Goal: Use online tool/utility: Use online tool/utility

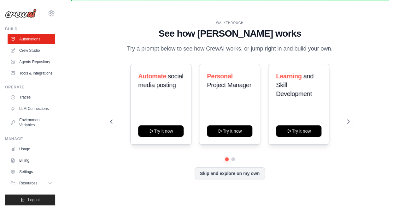
click at [35, 50] on link "Crew Studio" at bounding box center [32, 50] width 48 height 10
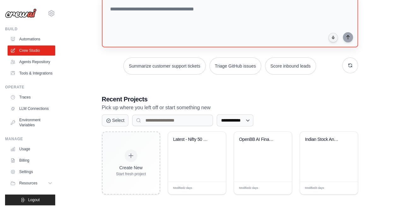
scroll to position [72, 0]
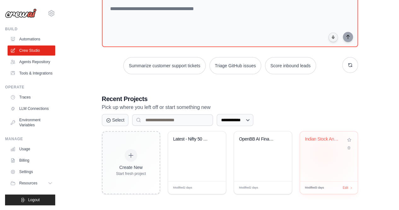
click at [324, 152] on div "Indian Stock Analysis & Prediction ..." at bounding box center [329, 156] width 58 height 50
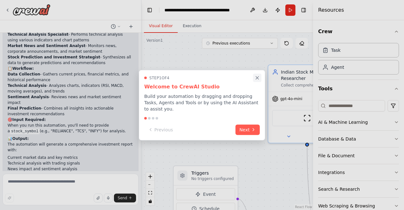
click at [258, 79] on icon "Close walkthrough" at bounding box center [257, 77] width 3 height 3
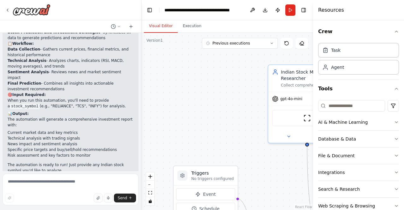
scroll to position [580, 0]
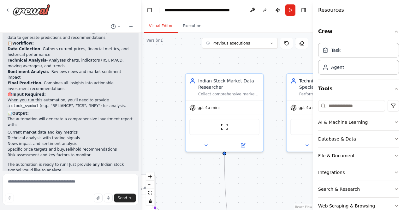
drag, startPoint x: 208, startPoint y: 110, endPoint x: 126, endPoint y: 119, distance: 83.2
click at [126, 119] on div "Hello! I'm the CrewAI assistant. What kind of automation do you want to build? …" at bounding box center [202, 105] width 404 height 210
click at [206, 110] on div "gpt-4o-mini" at bounding box center [225, 106] width 78 height 14
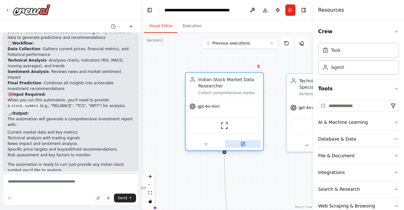
click at [244, 145] on icon at bounding box center [243, 144] width 4 height 4
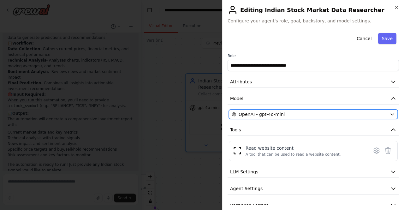
click at [276, 113] on span "OpenAI - gpt-4o-mini" at bounding box center [262, 114] width 46 height 6
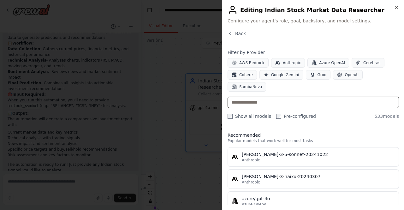
click at [273, 97] on input "text" at bounding box center [313, 102] width 171 height 11
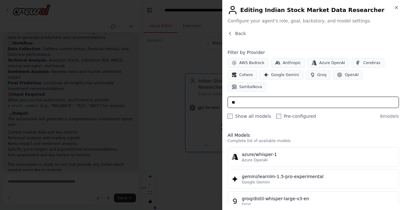
type input "*"
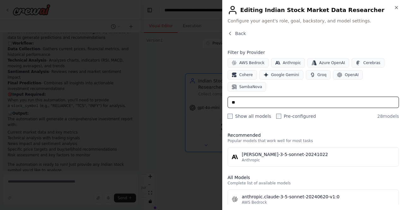
type input "*"
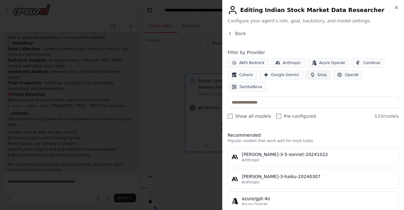
click at [318, 73] on span "Groq" at bounding box center [322, 74] width 9 height 5
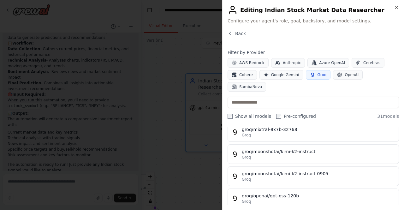
scroll to position [522, 0]
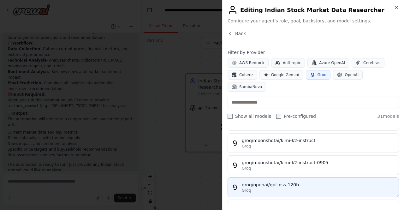
click at [274, 188] on div "Groq" at bounding box center [318, 190] width 153 height 5
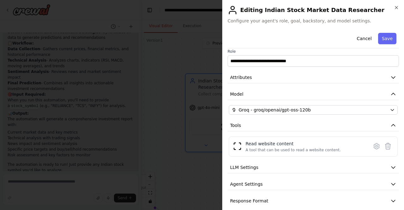
scroll to position [10, 0]
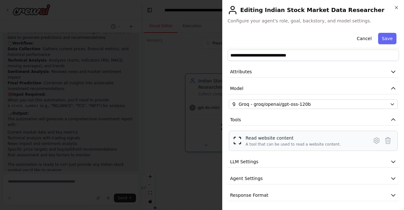
click at [279, 140] on div "Read website content" at bounding box center [293, 138] width 95 height 6
click at [374, 139] on icon at bounding box center [376, 141] width 5 height 6
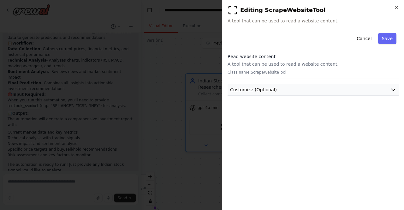
click at [352, 90] on button "Customize (Optional)" at bounding box center [313, 90] width 171 height 12
click at [381, 36] on button "Save" at bounding box center [387, 38] width 18 height 11
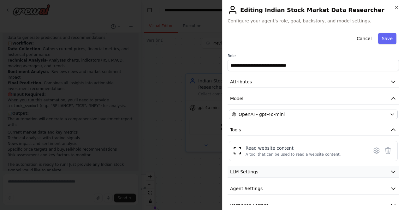
scroll to position [10, 0]
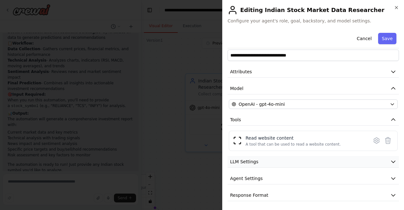
click at [336, 165] on button "LLM Settings" at bounding box center [313, 162] width 171 height 12
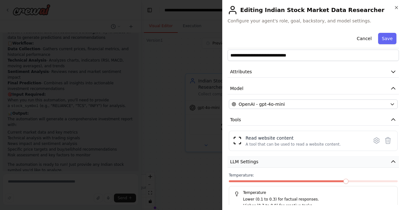
click at [336, 165] on button "LLM Settings" at bounding box center [313, 162] width 171 height 12
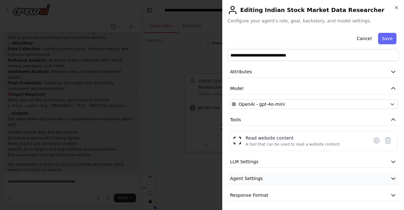
click at [333, 179] on button "Agent Settings" at bounding box center [313, 179] width 171 height 12
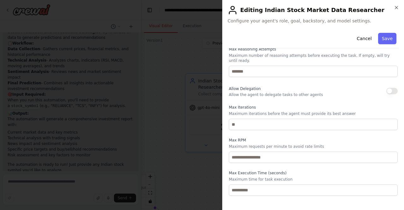
scroll to position [179, 0]
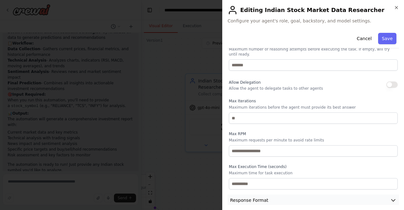
click at [328, 195] on button "Response Format" at bounding box center [313, 200] width 171 height 12
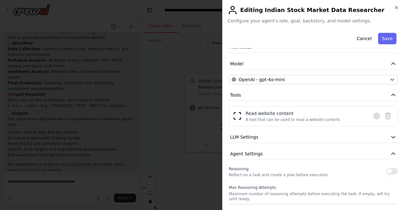
scroll to position [0, 0]
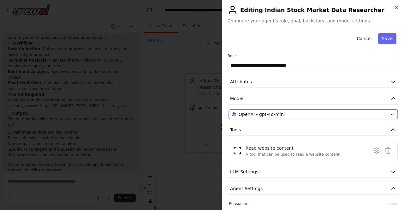
click at [329, 118] on button "OpenAI - gpt-4o-mini" at bounding box center [313, 114] width 169 height 9
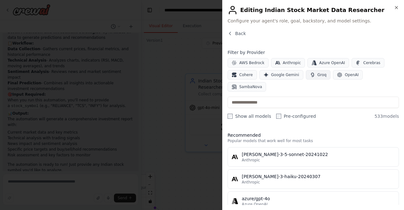
click at [318, 76] on span "Groq" at bounding box center [322, 74] width 9 height 5
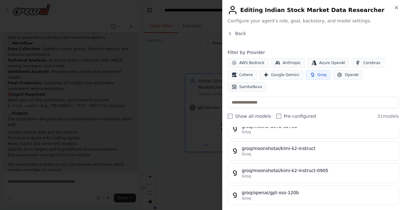
scroll to position [514, 0]
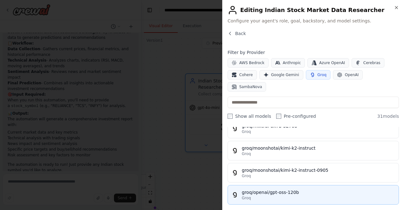
click at [307, 189] on div "groq/openai/gpt-oss-120b" at bounding box center [318, 192] width 153 height 6
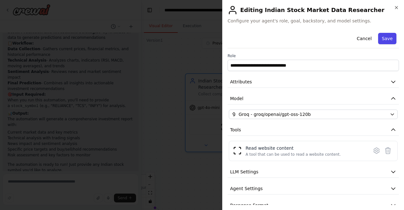
click at [385, 41] on button "Save" at bounding box center [387, 38] width 18 height 11
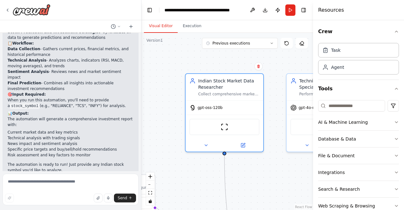
click at [282, 176] on div ".deletable-edge-delete-btn { width: 20px; height: 20px; border: 0px solid #ffff…" at bounding box center [227, 121] width 172 height 177
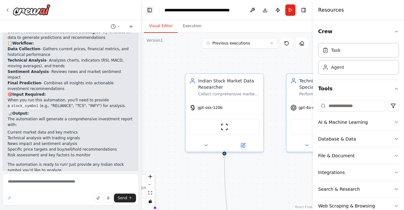
click at [151, 12] on button "Toggle Left Sidebar" at bounding box center [149, 10] width 9 height 9
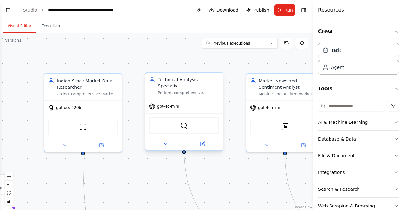
click at [181, 100] on div "gpt-4o-mini" at bounding box center [184, 106] width 78 height 14
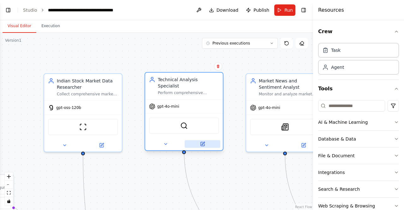
click at [205, 140] on button at bounding box center [203, 144] width 36 height 8
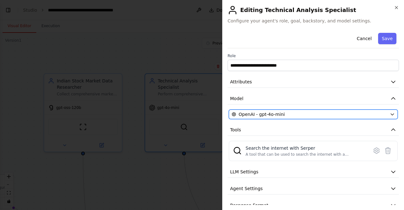
click at [286, 113] on div "OpenAI - gpt-4o-mini" at bounding box center [310, 114] width 156 height 6
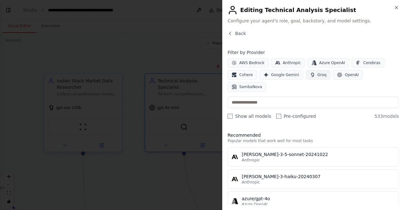
click at [318, 74] on span "Groq" at bounding box center [322, 74] width 9 height 5
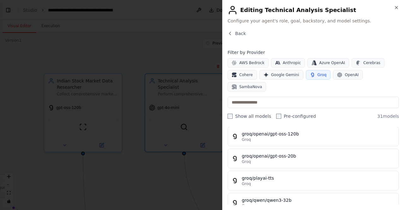
scroll to position [561, 0]
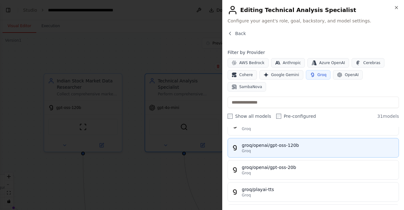
click at [306, 142] on div "groq/openai/gpt-oss-120b" at bounding box center [318, 145] width 153 height 6
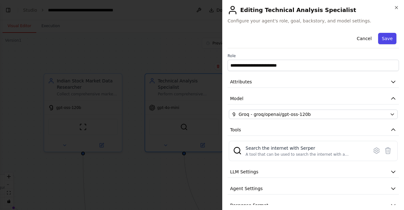
click at [381, 40] on button "Save" at bounding box center [387, 38] width 18 height 11
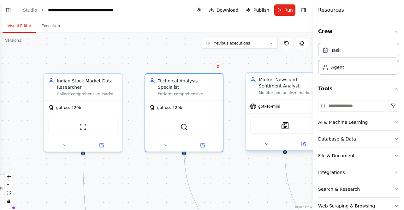
click at [279, 106] on div "gpt-4o-mini" at bounding box center [285, 106] width 78 height 14
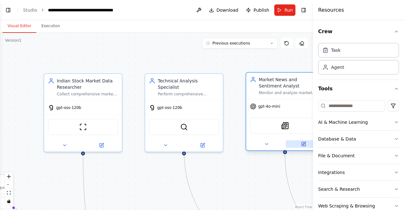
click at [306, 147] on button at bounding box center [304, 144] width 36 height 8
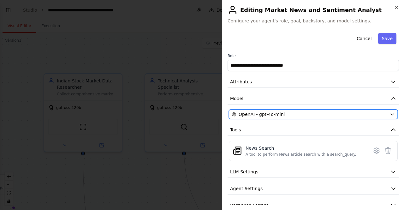
click at [306, 110] on button "OpenAI - gpt-4o-mini" at bounding box center [313, 114] width 169 height 9
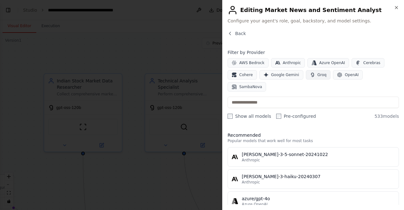
click at [318, 74] on span "Groq" at bounding box center [322, 74] width 9 height 5
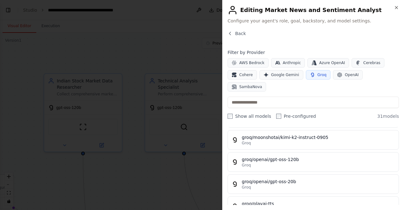
scroll to position [547, 0]
click at [285, 157] on div "groq/openai/gpt-oss-120b" at bounding box center [318, 160] width 153 height 6
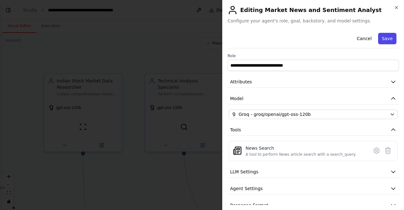
click at [387, 37] on button "Save" at bounding box center [387, 38] width 18 height 11
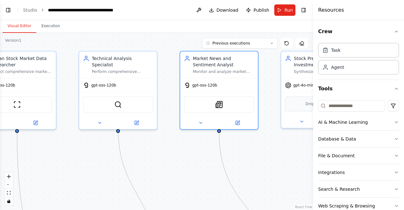
drag, startPoint x: 252, startPoint y: 185, endPoint x: 157, endPoint y: 148, distance: 101.6
click at [157, 148] on div ".deletable-edge-delete-btn { width: 20px; height: 20px; border: 0px solid #ffff…" at bounding box center [156, 121] width 313 height 177
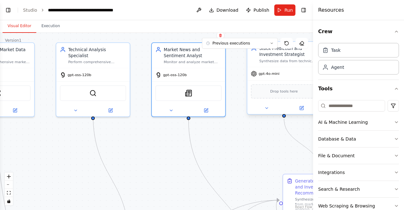
click at [274, 75] on span "gpt-4o-mini" at bounding box center [268, 73] width 21 height 5
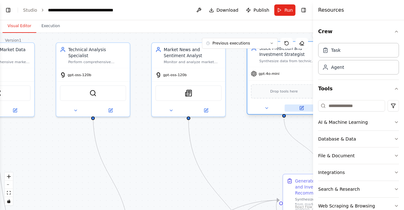
click at [304, 109] on icon at bounding box center [301, 108] width 5 height 5
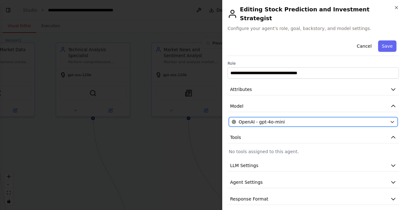
click at [314, 119] on div "OpenAI - gpt-4o-mini" at bounding box center [310, 122] width 156 height 6
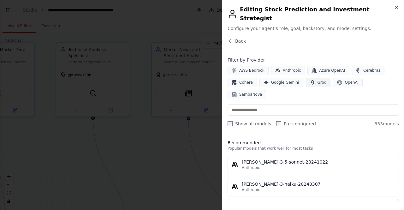
click at [317, 78] on button "Groq" at bounding box center [318, 82] width 25 height 9
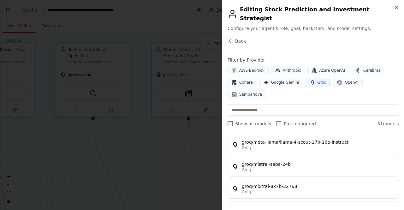
scroll to position [532, 0]
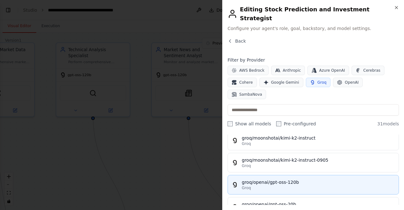
click at [268, 179] on div "groq/openai/gpt-oss-120b" at bounding box center [318, 182] width 153 height 6
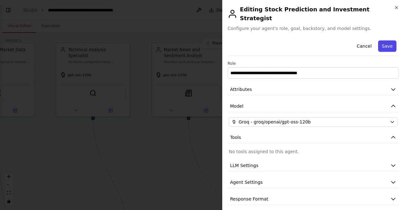
click at [391, 40] on button "Save" at bounding box center [387, 45] width 18 height 11
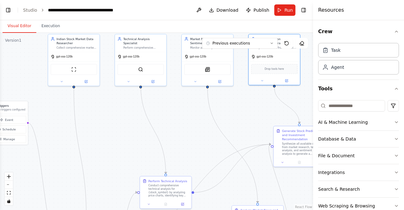
drag, startPoint x: 247, startPoint y: 157, endPoint x: 249, endPoint y: 112, distance: 45.2
click at [249, 112] on div ".deletable-edge-delete-btn { width: 20px; height: 20px; border: 0px solid #ffff…" at bounding box center [156, 121] width 313 height 177
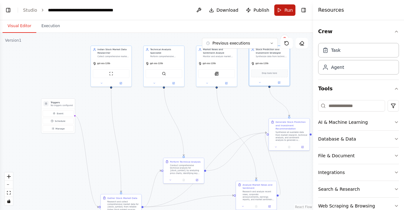
click at [292, 10] on span "Run" at bounding box center [288, 10] width 9 height 6
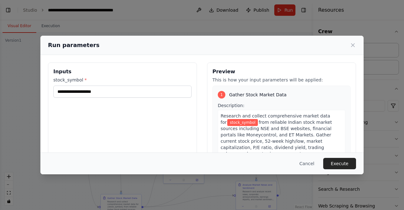
click at [269, 126] on span "from reliable Indian stock market sources including NSE and BSE websites, finan…" at bounding box center [276, 138] width 111 height 37
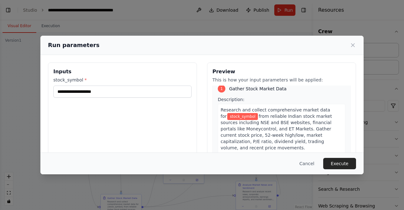
scroll to position [7, 0]
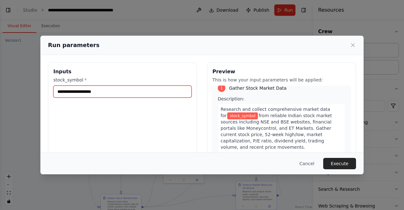
click at [114, 92] on input "stock_symbol *" at bounding box center [122, 92] width 138 height 12
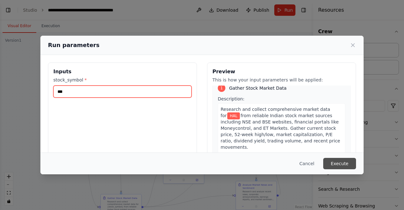
type input "***"
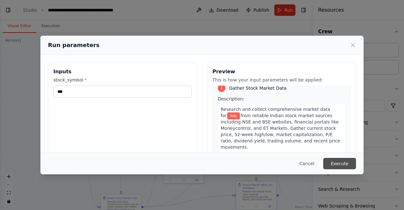
click at [339, 166] on button "Execute" at bounding box center [339, 163] width 33 height 11
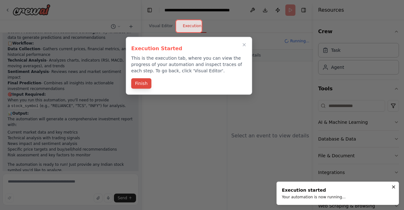
click at [135, 81] on button "Finish" at bounding box center [141, 83] width 20 height 10
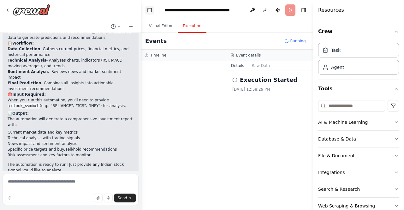
click at [148, 9] on button "Toggle Left Sidebar" at bounding box center [149, 10] width 9 height 9
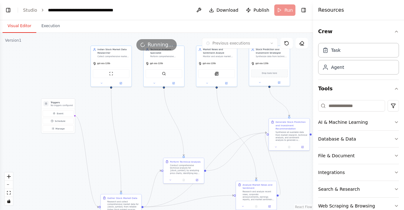
click at [11, 26] on button "Visual Editor" at bounding box center [20, 26] width 34 height 13
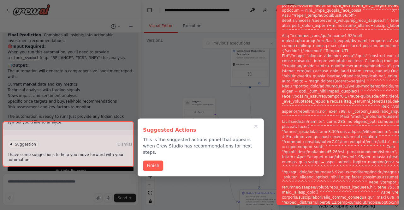
scroll to position [631, 0]
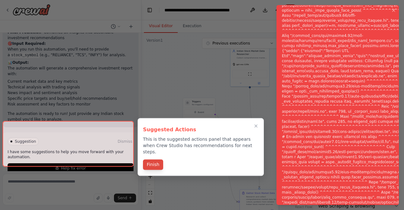
click at [151, 159] on button "Finish" at bounding box center [153, 164] width 20 height 10
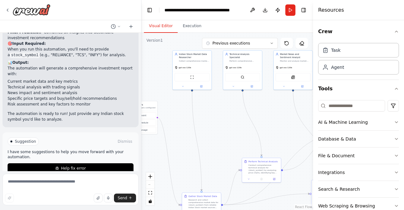
drag, startPoint x: 205, startPoint y: 81, endPoint x: 147, endPoint y: 84, distance: 58.5
click at [147, 84] on div ".deletable-edge-delete-btn { width: 20px; height: 20px; border: 0px solid #ffff…" at bounding box center [227, 121] width 172 height 177
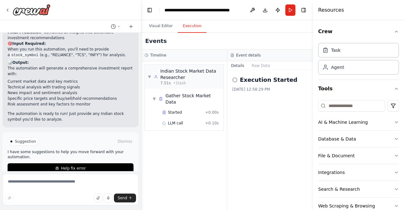
click at [185, 27] on button "Execution" at bounding box center [192, 26] width 29 height 13
click at [304, 11] on button "Toggle Right Sidebar" at bounding box center [303, 10] width 9 height 9
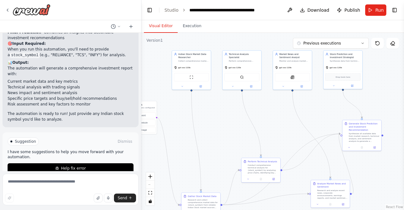
click at [158, 24] on button "Visual Editor" at bounding box center [161, 26] width 34 height 13
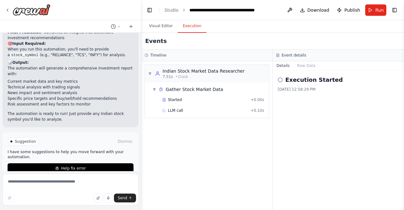
click at [187, 25] on button "Execution" at bounding box center [192, 26] width 29 height 13
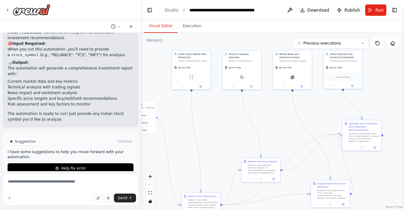
click at [162, 22] on button "Visual Editor" at bounding box center [161, 26] width 34 height 13
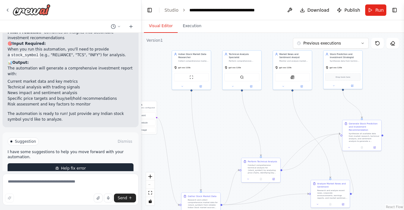
click at [99, 163] on button "Help fix error" at bounding box center [71, 168] width 126 height 10
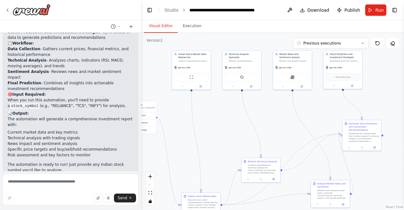
scroll to position [604, 0]
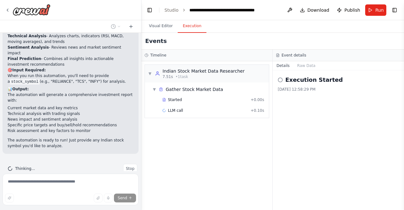
click at [191, 27] on button "Execution" at bounding box center [192, 26] width 29 height 13
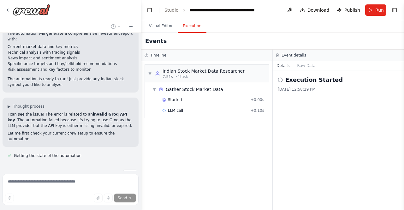
scroll to position [671, 0]
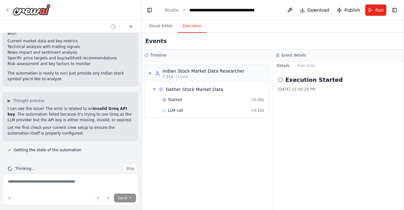
click at [93, 125] on p "Let me first check your current crew setup to ensure the automation itself is p…" at bounding box center [71, 130] width 126 height 11
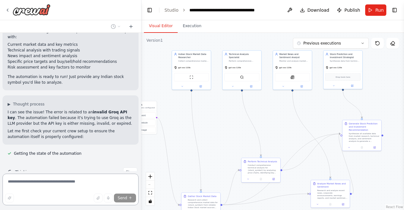
click at [161, 27] on button "Visual Editor" at bounding box center [161, 26] width 34 height 13
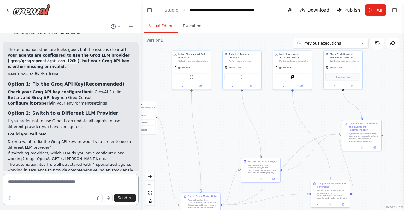
scroll to position [794, 0]
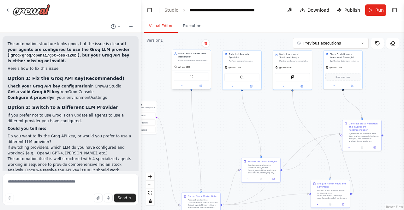
click at [190, 60] on div "Collect comprehensive market data for {stock_symbol} from Indian stock exchange…" at bounding box center [193, 60] width 31 height 3
click at [182, 86] on icon at bounding box center [182, 86] width 3 height 3
click at [226, 107] on button "Attributes" at bounding box center [203, 108] width 57 height 6
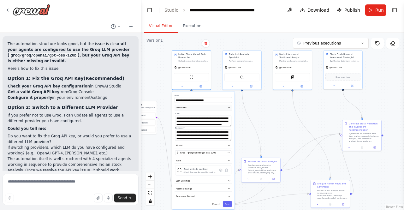
click at [226, 107] on button "Attributes" at bounding box center [203, 108] width 57 height 6
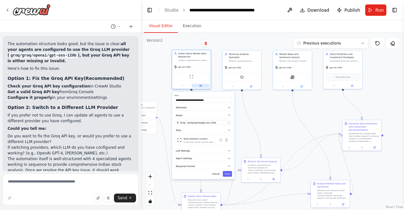
click at [203, 86] on button at bounding box center [201, 86] width 18 height 4
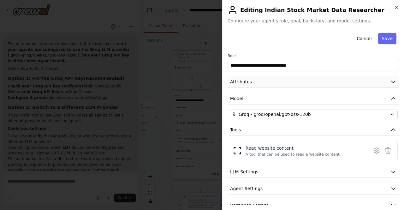
click at [246, 79] on span "Attributes" at bounding box center [241, 82] width 22 height 6
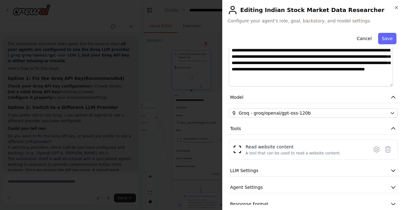
scroll to position [109, 0]
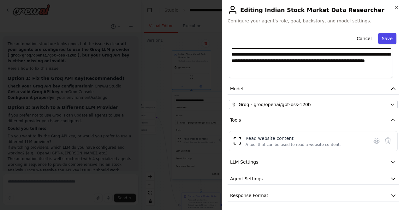
click at [385, 38] on button "Save" at bounding box center [387, 38] width 18 height 11
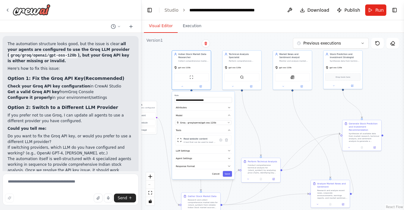
click at [241, 116] on div ".deletable-edge-delete-btn { width: 20px; height: 20px; border: 0px solid #ffff…" at bounding box center [272, 121] width 263 height 177
click at [218, 175] on button "Cancel" at bounding box center [215, 174] width 11 height 6
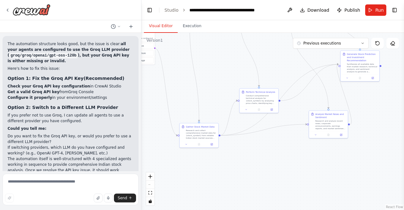
drag, startPoint x: 218, startPoint y: 175, endPoint x: 215, endPoint y: 99, distance: 75.8
click at [215, 99] on div ".deletable-edge-delete-btn { width: 20px; height: 20px; border: 0px solid #ffff…" at bounding box center [272, 121] width 263 height 177
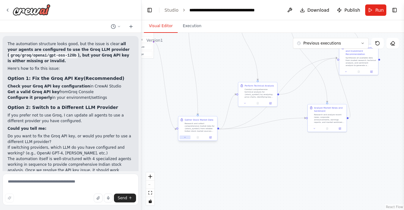
click at [185, 137] on icon at bounding box center [184, 137] width 1 height 1
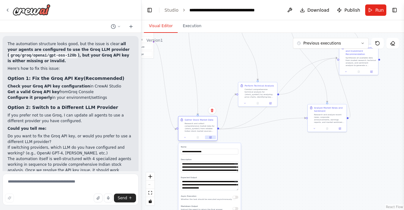
click at [211, 137] on icon at bounding box center [210, 137] width 3 height 3
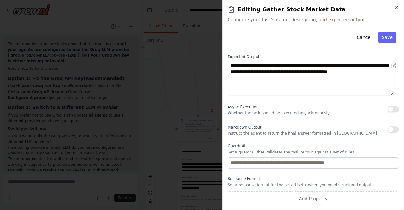
scroll to position [74, 0]
click at [396, 8] on icon "button" at bounding box center [396, 7] width 3 height 3
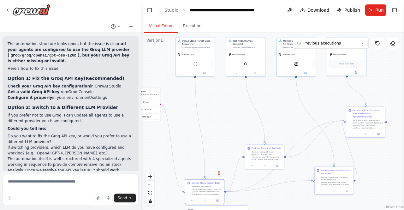
drag, startPoint x: 214, startPoint y: 51, endPoint x: 221, endPoint y: 113, distance: 62.9
click at [221, 113] on div ".deletable-edge-delete-btn { width: 20px; height: 20px; border: 0px solid #ffff…" at bounding box center [272, 121] width 263 height 177
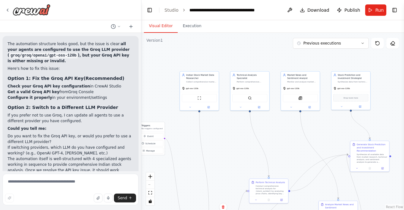
drag, startPoint x: 221, startPoint y: 110, endPoint x: 225, endPoint y: 144, distance: 34.3
click at [225, 144] on div ".deletable-edge-delete-btn { width: 20px; height: 20px; border: 0px solid #ffff…" at bounding box center [272, 121] width 263 height 177
click at [201, 85] on div "gpt-oss-120b" at bounding box center [199, 87] width 39 height 7
click at [189, 89] on span "gpt-oss-120b" at bounding box center [192, 87] width 13 height 3
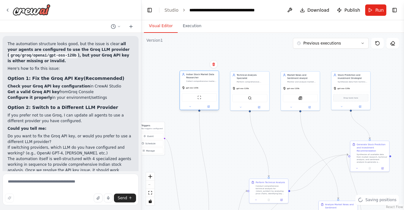
click at [191, 74] on div "Indian Stock Market Data Researcher" at bounding box center [201, 76] width 31 height 6
drag, startPoint x: 189, startPoint y: 75, endPoint x: 184, endPoint y: 80, distance: 6.9
click at [184, 80] on div "Indian Stock Market Data Researcher Collect comprehensive market data for {stoc…" at bounding box center [199, 77] width 35 height 9
click at [199, 99] on div "ScrapeWebsiteTool" at bounding box center [199, 97] width 35 height 8
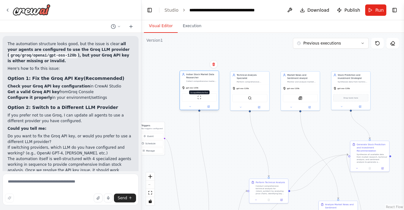
click at [200, 97] on img at bounding box center [199, 98] width 4 height 4
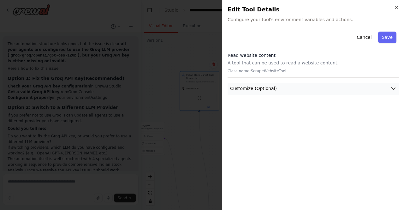
click at [240, 89] on span "Customize (Optional)" at bounding box center [253, 88] width 47 height 6
click at [241, 88] on span "Customize (Optional)" at bounding box center [253, 88] width 47 height 6
click at [251, 64] on p "A tool that can be used to read a website content." at bounding box center [313, 63] width 171 height 6
click at [280, 60] on p "A tool that can be used to read a website content." at bounding box center [313, 63] width 171 height 6
click at [359, 38] on button "Cancel" at bounding box center [364, 37] width 22 height 11
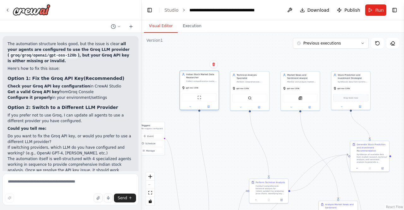
click at [193, 89] on span "gpt-oss-120b" at bounding box center [192, 87] width 13 height 3
click at [188, 88] on span "gpt-oss-120b" at bounding box center [192, 87] width 13 height 3
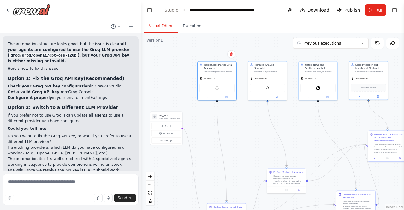
drag, startPoint x: 165, startPoint y: 107, endPoint x: 183, endPoint y: 96, distance: 20.5
click at [183, 96] on div ".deletable-edge-delete-btn { width: 20px; height: 20px; border: 0px solid #ffff…" at bounding box center [272, 121] width 263 height 177
click at [151, 185] on div "React Flow controls" at bounding box center [150, 188] width 8 height 33
click at [150, 183] on div "React Flow controls" at bounding box center [150, 188] width 8 height 33
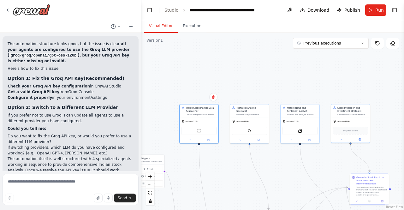
drag, startPoint x: 189, startPoint y: 68, endPoint x: 171, endPoint y: 113, distance: 48.4
click at [171, 113] on div ".deletable-edge-delete-btn { width: 20px; height: 20px; border: 0px solid #ffff…" at bounding box center [272, 121] width 263 height 177
click at [318, 46] on button "Previous executions" at bounding box center [331, 43] width 76 height 11
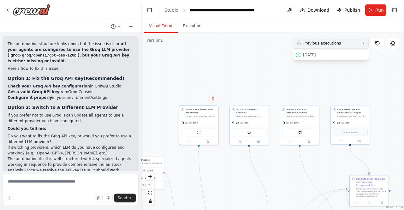
click at [318, 46] on button "Previous executions" at bounding box center [331, 43] width 76 height 11
click at [208, 142] on icon at bounding box center [208, 141] width 3 height 3
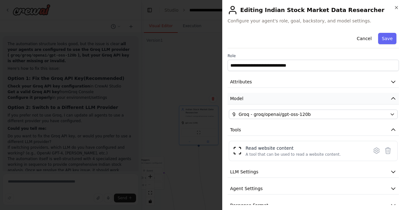
click at [294, 98] on button "Model" at bounding box center [313, 99] width 171 height 12
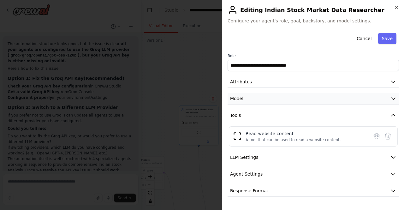
click at [294, 98] on button "Model" at bounding box center [313, 99] width 171 height 12
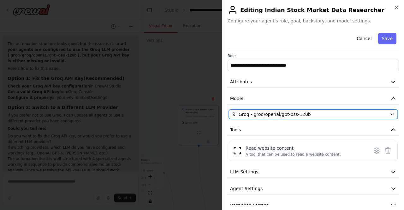
click at [288, 115] on span "Groq - groq/openai/gpt-oss-120b" at bounding box center [275, 114] width 72 height 6
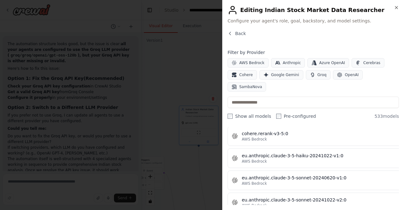
scroll to position [2680, 0]
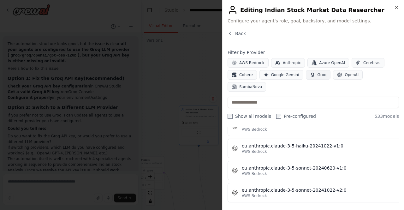
click at [318, 75] on span "Groq" at bounding box center [322, 74] width 9 height 5
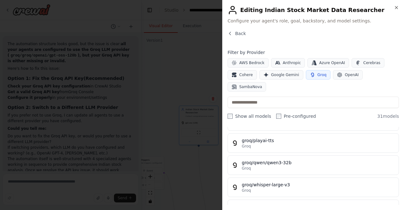
click at [315, 79] on button "Groq" at bounding box center [318, 74] width 25 height 9
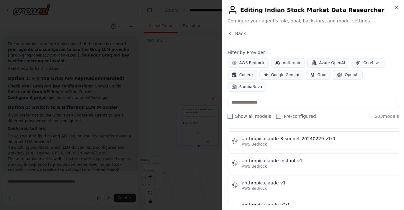
click at [307, 21] on span "Configure your agent's role, goal, backstory, and model settings." at bounding box center [313, 21] width 171 height 6
click at [326, 21] on span "Configure your agent's role, goal, backstory, and model settings." at bounding box center [313, 21] width 171 height 6
click at [335, 22] on span "Configure your agent's role, goal, backstory, and model settings." at bounding box center [313, 21] width 171 height 6
click at [235, 34] on span "Back" at bounding box center [240, 33] width 11 height 6
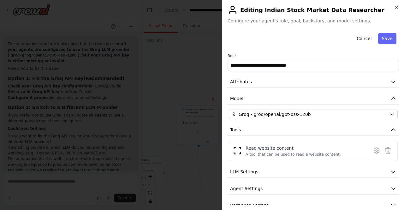
click at [246, 10] on h2 "Editing Indian Stock Market Data Researcher" at bounding box center [313, 10] width 171 height 10
click at [397, 8] on icon "button" at bounding box center [396, 7] width 5 height 5
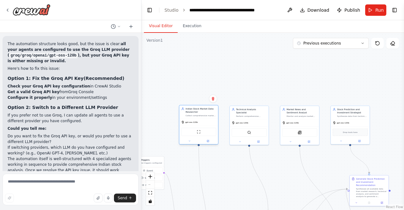
click at [181, 110] on div "Indian Stock Market Data Researcher Collect comprehensive market data for {stoc…" at bounding box center [198, 111] width 35 height 9
click at [254, 114] on div "Perform comprehensive technical analysis on {stock_symbol} using various indica…" at bounding box center [251, 115] width 31 height 3
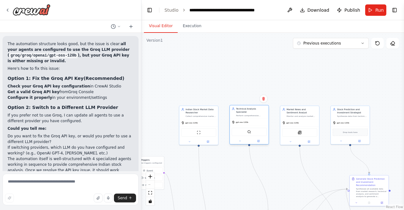
click at [254, 114] on div "Perform comprehensive technical analysis on {stock_symbol} using various indica…" at bounding box center [251, 115] width 31 height 3
click at [233, 109] on icon at bounding box center [233, 108] width 3 height 3
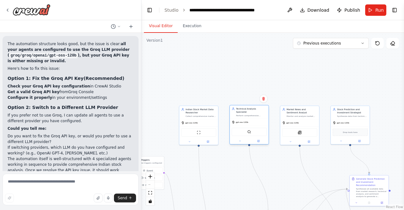
click at [233, 109] on icon at bounding box center [233, 108] width 3 height 3
drag, startPoint x: 58, startPoint y: 87, endPoint x: 90, endPoint y: 84, distance: 31.7
click at [90, 95] on li "Configure it properly in your environment/settings" at bounding box center [71, 98] width 126 height 6
click at [96, 95] on li "Configure it properly in your environment/settings" at bounding box center [71, 98] width 126 height 6
copy li "environment/settings"
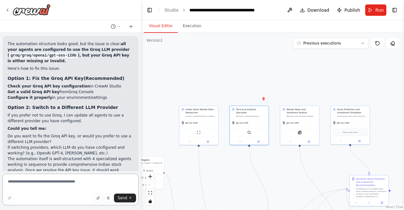
click at [86, 185] on textarea at bounding box center [71, 190] width 136 height 32
paste textarea "**********"
type textarea "**********"
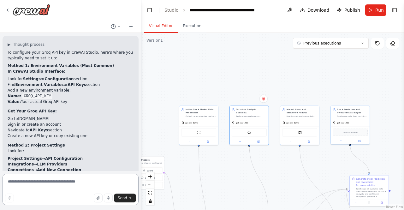
scroll to position [978, 0]
click at [292, 11] on button at bounding box center [290, 9] width 10 height 11
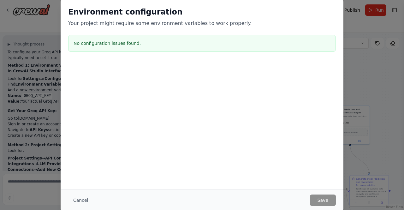
click at [292, 11] on h2 "Environment configuration" at bounding box center [202, 12] width 268 height 10
click at [153, 43] on h3 "No configuration issues found." at bounding box center [202, 43] width 257 height 6
click at [115, 43] on h3 "No configuration issues found." at bounding box center [202, 43] width 257 height 6
click at [113, 24] on p "Your project might require some environment variables to work properly." at bounding box center [202, 24] width 268 height 8
click at [163, 22] on p "Your project might require some environment variables to work properly." at bounding box center [202, 24] width 268 height 8
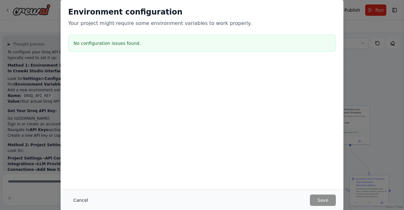
click at [76, 200] on button "Cancel" at bounding box center [80, 199] width 25 height 11
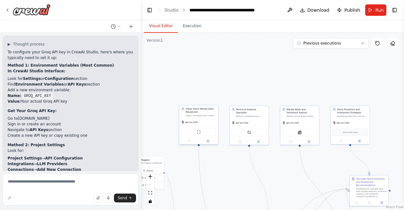
click at [193, 120] on div "gpt-oss-120b" at bounding box center [198, 122] width 39 height 7
click at [293, 10] on button at bounding box center [290, 9] width 10 height 11
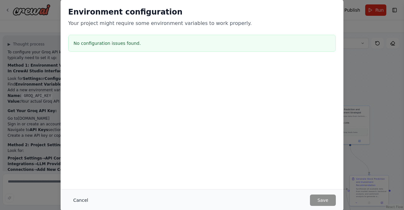
click at [86, 200] on button "Cancel" at bounding box center [80, 199] width 25 height 11
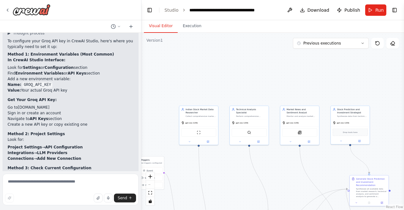
scroll to position [989, 0]
click at [295, 10] on button at bounding box center [290, 9] width 10 height 11
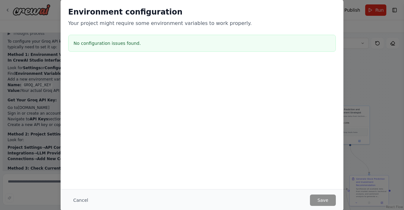
click at [210, 48] on div "No configuration issues found." at bounding box center [202, 43] width 268 height 17
click at [158, 18] on div "Environment configuration Your project might require some environment variables…" at bounding box center [202, 17] width 268 height 20
click at [193, 24] on p "Your project might require some environment variables to work properly." at bounding box center [202, 24] width 268 height 8
click at [207, 23] on p "Your project might require some environment variables to work properly." at bounding box center [202, 24] width 268 height 8
click at [212, 42] on h3 "No configuration issues found." at bounding box center [202, 43] width 257 height 6
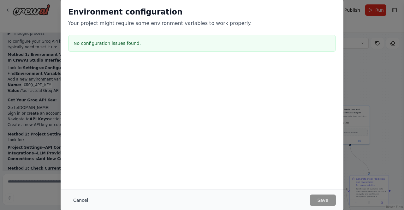
click at [76, 200] on button "Cancel" at bounding box center [80, 199] width 25 height 11
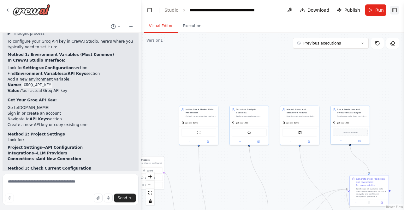
click at [395, 9] on button "Toggle Right Sidebar" at bounding box center [394, 10] width 9 height 9
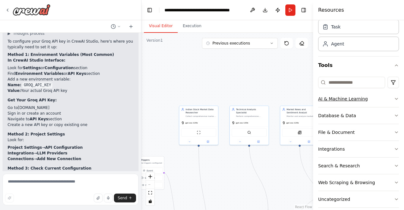
scroll to position [24, 0]
click at [189, 116] on div "Collect comprehensive market data for {stock_symbol} from Indian stock exchange…" at bounding box center [201, 115] width 31 height 3
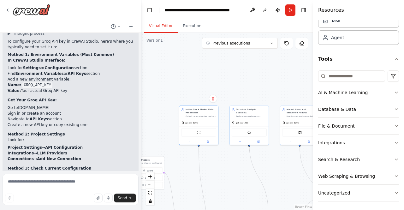
scroll to position [0, 0]
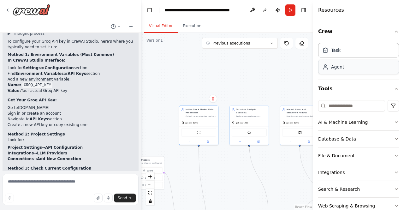
click at [362, 69] on div "Agent" at bounding box center [358, 67] width 81 height 15
click at [340, 65] on div "Agent" at bounding box center [337, 67] width 13 height 6
click at [340, 46] on div "Task" at bounding box center [358, 50] width 81 height 15
click at [307, 79] on div ".deletable-edge-delete-btn { width: 20px; height: 20px; border: 0px solid #ffff…" at bounding box center [227, 121] width 172 height 177
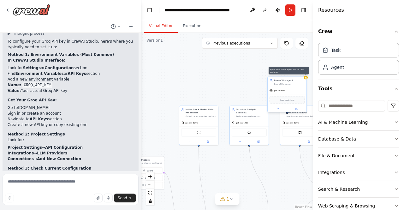
click at [306, 79] on div at bounding box center [306, 78] width 4 height 4
click at [297, 88] on div "gpt-4o-mini" at bounding box center [287, 90] width 39 height 7
click at [302, 72] on button at bounding box center [301, 70] width 8 height 8
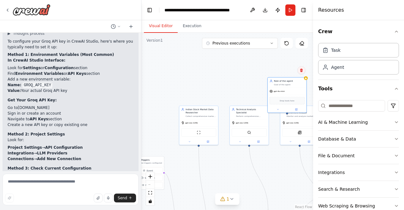
click at [302, 72] on button at bounding box center [301, 70] width 8 height 8
click at [285, 69] on button "Confirm" at bounding box center [283, 71] width 22 height 8
click at [204, 115] on div "Collect comprehensive market data for {stock_symbol} from Indian stock exchange…" at bounding box center [201, 115] width 31 height 3
click at [208, 143] on div at bounding box center [198, 141] width 39 height 6
click at [209, 140] on icon at bounding box center [208, 141] width 3 height 3
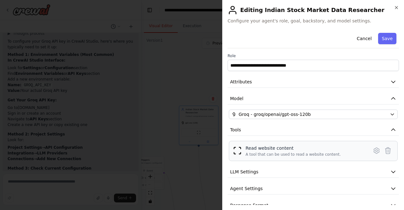
scroll to position [10, 0]
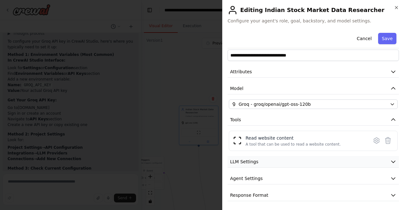
click at [253, 160] on span "LLM Settings" at bounding box center [244, 161] width 28 height 6
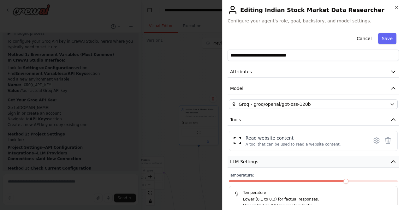
scroll to position [55, 0]
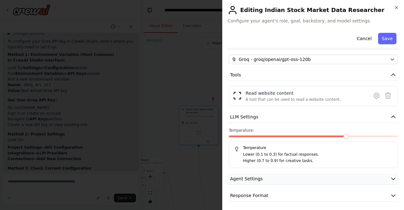
click at [250, 180] on span "Agent Settings" at bounding box center [246, 178] width 33 height 6
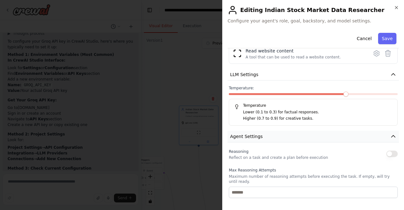
scroll to position [97, 0]
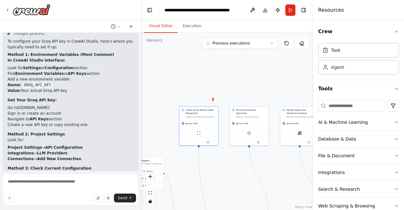
drag, startPoint x: 193, startPoint y: 116, endPoint x: 228, endPoint y: 171, distance: 65.3
click at [228, 171] on div ".deletable-edge-delete-btn { width: 20px; height: 20px; border: 0px solid #ffff…" at bounding box center [227, 121] width 172 height 177
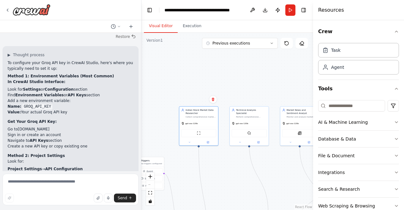
scroll to position [964, 0]
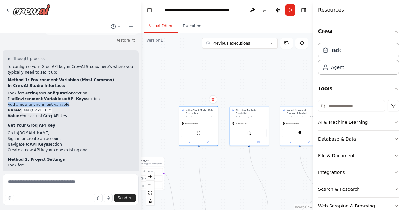
drag, startPoint x: 7, startPoint y: 87, endPoint x: 62, endPoint y: 88, distance: 54.6
click at [62, 88] on div "▶ Thought process To configure your Groq API key in CrewAI Studio, here's where…" at bounding box center [71, 131] width 136 height 163
copy li "Add a new environment variable"
click at [48, 181] on textarea at bounding box center [71, 190] width 136 height 32
paste textarea "**********"
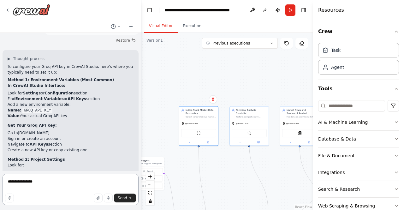
type textarea "**********"
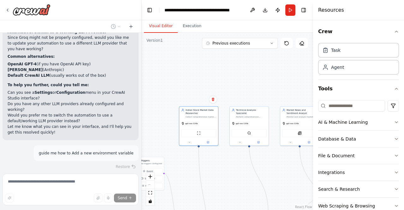
scroll to position [1158, 0]
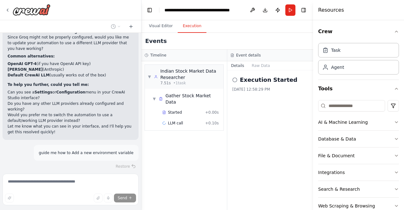
click at [189, 30] on button "Execution" at bounding box center [192, 26] width 29 height 13
click at [157, 26] on button "Visual Editor" at bounding box center [161, 26] width 34 height 13
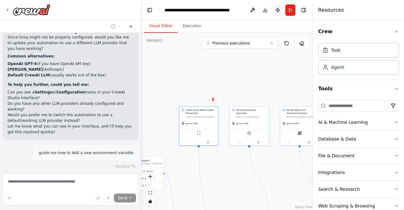
click at [282, 10] on button "Publish" at bounding box center [278, 9] width 10 height 11
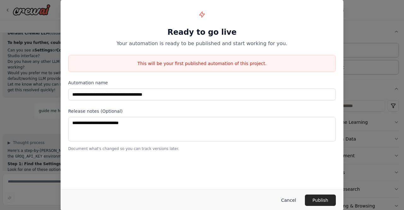
click at [293, 205] on button "Cancel" at bounding box center [288, 199] width 25 height 11
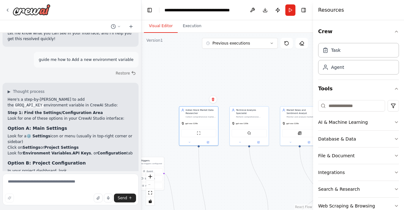
scroll to position [1251, 0]
click at [97, 151] on strong "Configuration" at bounding box center [111, 153] width 29 height 4
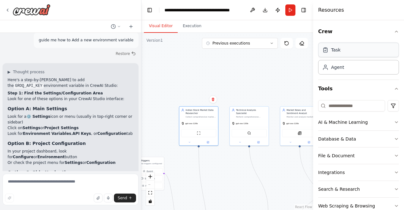
scroll to position [5, 0]
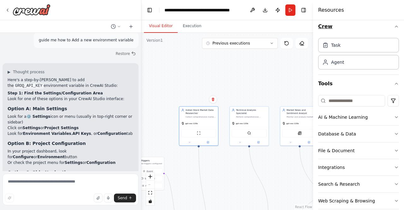
click at [394, 25] on icon "button" at bounding box center [396, 26] width 5 height 5
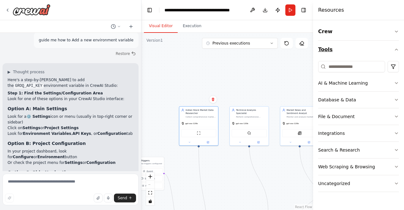
click at [396, 47] on icon "button" at bounding box center [396, 49] width 5 height 5
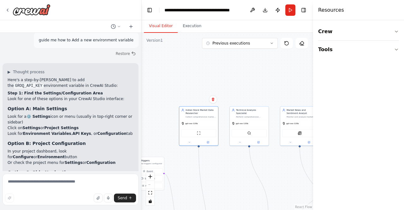
click at [294, 62] on div ".deletable-edge-delete-btn { width: 20px; height: 20px; border: 0px solid #ffff…" at bounding box center [227, 121] width 172 height 177
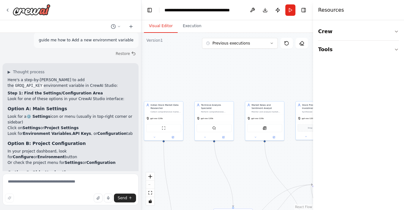
drag, startPoint x: 250, startPoint y: 82, endPoint x: 215, endPoint y: 77, distance: 35.4
click at [215, 77] on div ".deletable-edge-delete-btn { width: 20px; height: 20px; border: 0px solid #ffff…" at bounding box center [227, 121] width 172 height 177
click at [37, 125] on li "Click on Settings or Project Settings" at bounding box center [71, 128] width 126 height 6
click at [49, 126] on strong "Project Settings" at bounding box center [61, 128] width 34 height 4
click at [64, 126] on strong "Project Settings" at bounding box center [61, 128] width 34 height 4
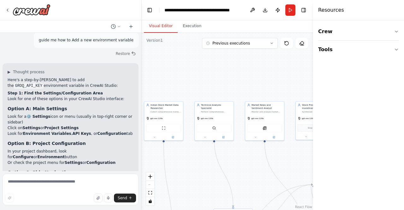
click at [73, 131] on strong "API Keys" at bounding box center [82, 133] width 19 height 4
click at [97, 131] on strong "Configuration" at bounding box center [111, 133] width 29 height 4
click at [193, 81] on div ".deletable-edge-delete-btn { width: 20px; height: 20px; border: 0px solid #ffff…" at bounding box center [227, 121] width 172 height 177
click at [329, 33] on button "Crew" at bounding box center [358, 32] width 81 height 18
click at [335, 68] on div "Agent" at bounding box center [337, 67] width 13 height 6
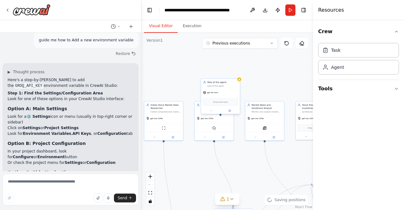
click at [217, 92] on span "gpt-4o-mini" at bounding box center [212, 92] width 11 height 3
click at [214, 93] on span "gpt-4o-mini" at bounding box center [212, 92] width 11 height 3
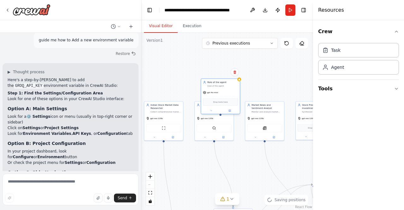
click at [214, 93] on span "gpt-4o-mini" at bounding box center [212, 92] width 11 height 3
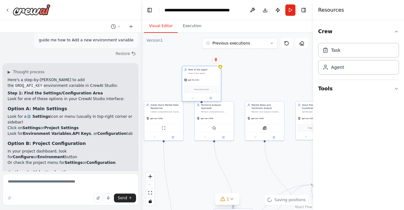
drag, startPoint x: 214, startPoint y: 93, endPoint x: 192, endPoint y: 77, distance: 27.1
click at [192, 77] on div "gpt-4o-mini" at bounding box center [201, 79] width 39 height 7
click at [183, 122] on div "Indian Stock Market Data Researcher Collect comprehensive market data for {stoc…" at bounding box center [163, 120] width 39 height 39
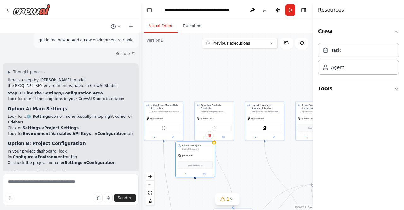
drag, startPoint x: 197, startPoint y: 79, endPoint x: 193, endPoint y: 161, distance: 82.8
click at [193, 159] on div "gpt-4o-mini" at bounding box center [195, 155] width 39 height 7
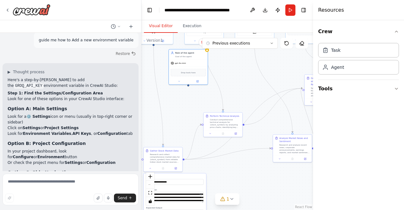
drag, startPoint x: 234, startPoint y: 172, endPoint x: 224, endPoint y: 76, distance: 97.1
click at [224, 76] on div ".deletable-edge-delete-btn { width: 20px; height: 20px; border: 0px solid #ffff…" at bounding box center [227, 121] width 172 height 177
drag, startPoint x: 185, startPoint y: 66, endPoint x: 262, endPoint y: 188, distance: 145.1
click at [262, 188] on div "Drop tools here" at bounding box center [264, 192] width 39 height 12
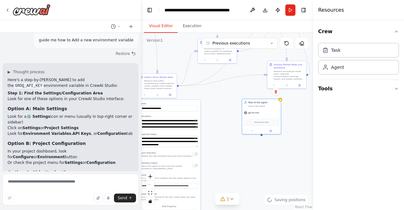
drag, startPoint x: 222, startPoint y: 167, endPoint x: 216, endPoint y: 93, distance: 74.1
click at [216, 93] on div ".deletable-edge-delete-btn { width: 20px; height: 20px; border: 0px solid #ffff…" at bounding box center [227, 121] width 172 height 177
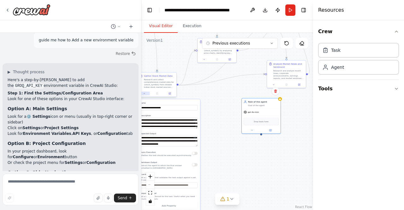
click at [145, 95] on button at bounding box center [144, 94] width 11 height 4
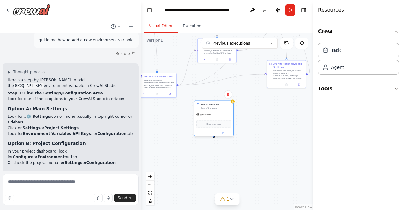
drag, startPoint x: 262, startPoint y: 121, endPoint x: 203, endPoint y: 123, distance: 58.7
click at [203, 123] on div "Drop tools here" at bounding box center [213, 124] width 35 height 8
drag, startPoint x: 177, startPoint y: 85, endPoint x: 197, endPoint y: 122, distance: 42.2
drag, startPoint x: 177, startPoint y: 85, endPoint x: 215, endPoint y: 136, distance: 63.0
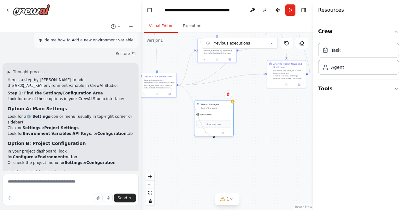
click at [214, 137] on div at bounding box center [214, 137] width 2 height 2
drag, startPoint x: 214, startPoint y: 137, endPoint x: 266, endPoint y: 77, distance: 79.2
click at [266, 77] on div ".deletable-edge-delete-btn { width: 20px; height: 20px; border: 0px solid #ffff…" at bounding box center [227, 121] width 172 height 177
click at [256, 118] on div ".deletable-edge-delete-btn { width: 20px; height: 20px; border: 0px solid #ffff…" at bounding box center [227, 121] width 172 height 177
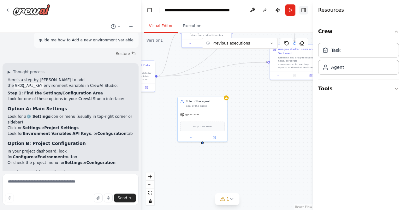
click at [305, 8] on button "Toggle Right Sidebar" at bounding box center [303, 10] width 9 height 9
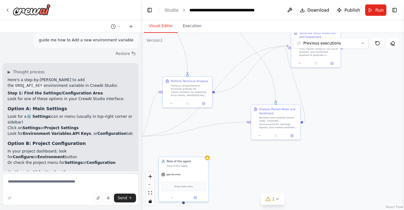
drag, startPoint x: 347, startPoint y: 94, endPoint x: 328, endPoint y: 159, distance: 68.5
click at [328, 159] on div ".deletable-edge-delete-btn { width: 20px; height: 20px; border: 0px solid #ffff…" at bounding box center [272, 121] width 263 height 177
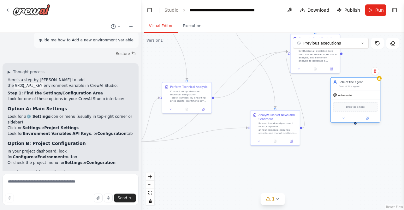
drag, startPoint x: 187, startPoint y: 179, endPoint x: 367, endPoint y: 92, distance: 200.3
click at [367, 92] on div "gpt-4o-mini" at bounding box center [355, 95] width 49 height 9
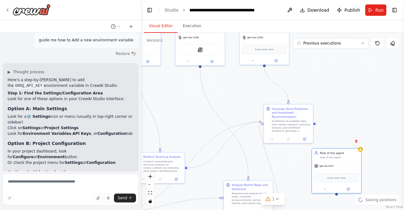
drag, startPoint x: 318, startPoint y: 88, endPoint x: 291, endPoint y: 160, distance: 76.6
click at [291, 160] on div ".deletable-edge-delete-btn { width: 20px; height: 20px; border: 0px solid #ffff…" at bounding box center [272, 121] width 263 height 177
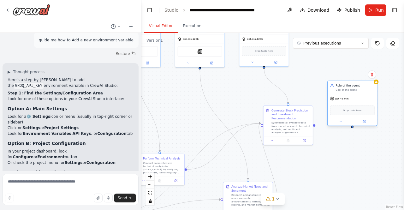
drag, startPoint x: 333, startPoint y: 172, endPoint x: 349, endPoint y: 77, distance: 96.0
click at [349, 94] on div "gpt-4o-mini Drop tools here" at bounding box center [352, 110] width 49 height 32
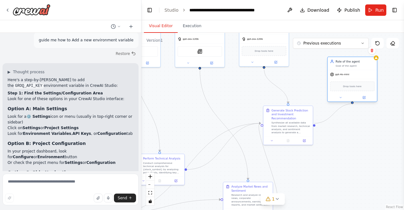
drag, startPoint x: 314, startPoint y: 122, endPoint x: 353, endPoint y: 103, distance: 43.3
click at [353, 103] on div ".deletable-edge-delete-btn { width: 20px; height: 20px; border: 0px solid #ffff…" at bounding box center [272, 121] width 263 height 177
drag, startPoint x: 353, startPoint y: 102, endPoint x: 314, endPoint y: 124, distance: 44.7
click at [314, 124] on div ".deletable-edge-delete-btn { width: 20px; height: 20px; border: 0px solid #ffff…" at bounding box center [272, 121] width 263 height 177
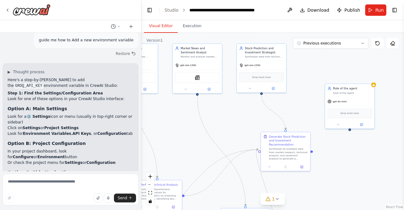
drag, startPoint x: 345, startPoint y: 129, endPoint x: 342, endPoint y: 157, distance: 27.6
click at [342, 157] on div ".deletable-edge-delete-btn { width: 20px; height: 20px; border: 0px solid #ffff…" at bounding box center [272, 121] width 263 height 177
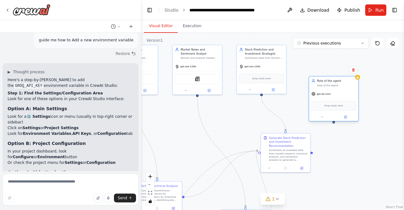
drag, startPoint x: 359, startPoint y: 97, endPoint x: 342, endPoint y: 89, distance: 18.1
click at [342, 89] on div "Role of the agent Goal of the agent gpt-4o-mini Drop tools here" at bounding box center [334, 98] width 50 height 45
click at [332, 84] on div "Goal of the agent" at bounding box center [336, 85] width 39 height 3
click at [344, 117] on icon at bounding box center [345, 116] width 3 height 3
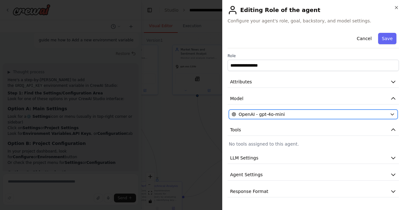
click at [326, 116] on div "OpenAI - gpt-4o-mini" at bounding box center [310, 114] width 156 height 6
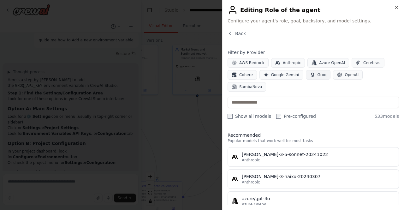
click at [318, 74] on span "Groq" at bounding box center [322, 74] width 9 height 5
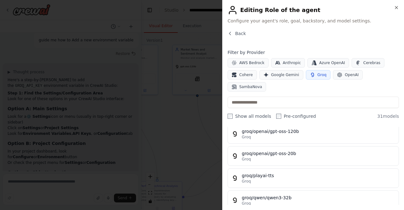
scroll to position [576, 0]
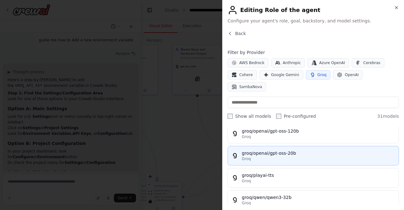
click at [298, 150] on div "groq/openai/gpt-oss-20b" at bounding box center [318, 153] width 153 height 6
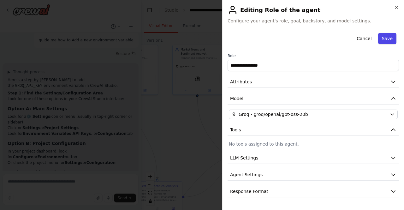
click at [389, 38] on button "Save" at bounding box center [387, 38] width 18 height 11
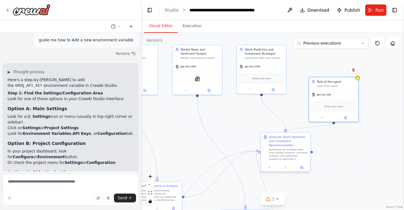
drag, startPoint x: 333, startPoint y: 121, endPoint x: 284, endPoint y: 132, distance: 50.2
click at [131, 132] on div "Triggers No triggers configured Event Schedule Manage Indian Stock Market Data …" at bounding box center [47, 81] width 167 height 113
drag, startPoint x: 286, startPoint y: 131, endPoint x: 334, endPoint y: 123, distance: 48.9
click at [131, 123] on div "Triggers No triggers configured Event Schedule Manage Indian Stock Market Data …" at bounding box center [47, 81] width 167 height 113
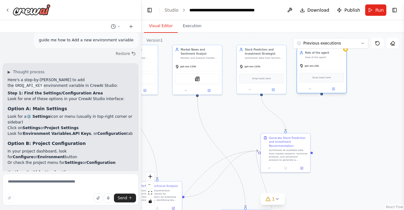
drag, startPoint x: 338, startPoint y: 89, endPoint x: 324, endPoint y: 62, distance: 30.9
click at [324, 62] on div "gpt-oss-20b" at bounding box center [321, 65] width 49 height 9
